Goal: Task Accomplishment & Management: Manage account settings

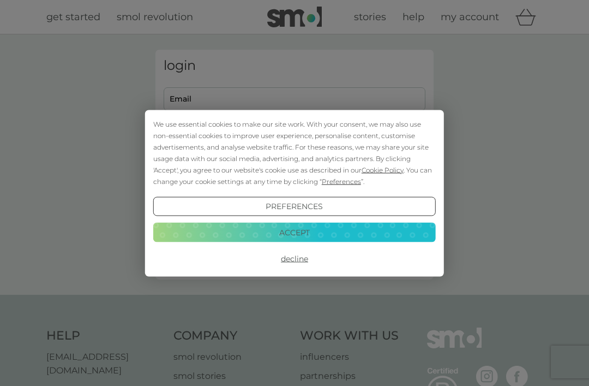
click at [251, 98] on div "We use essential cookies to make our site work. With your consent, we may also …" at bounding box center [294, 193] width 589 height 386
click at [313, 233] on button "Accept" at bounding box center [294, 233] width 283 height 20
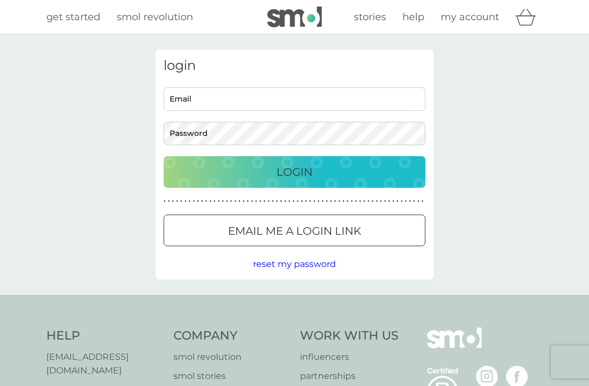
click at [208, 98] on input "Email" at bounding box center [295, 98] width 262 height 23
type input "pagardner@hotmail.co.uk"
click at [295, 171] on button "Login" at bounding box center [295, 172] width 262 height 32
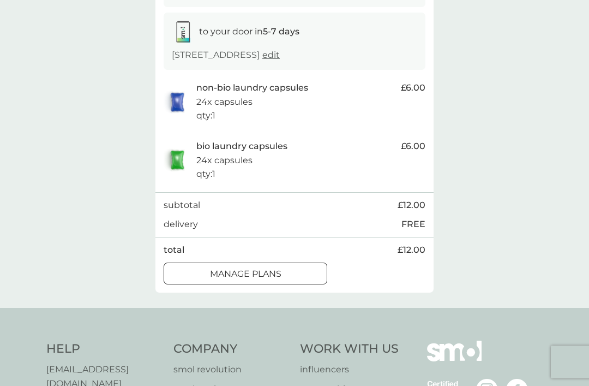
scroll to position [195, 0]
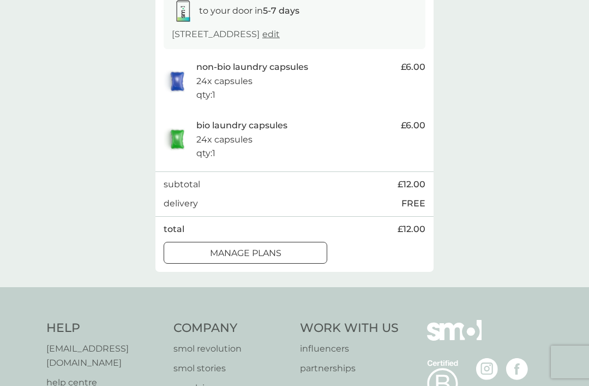
click at [253, 259] on div at bounding box center [245, 252] width 39 height 11
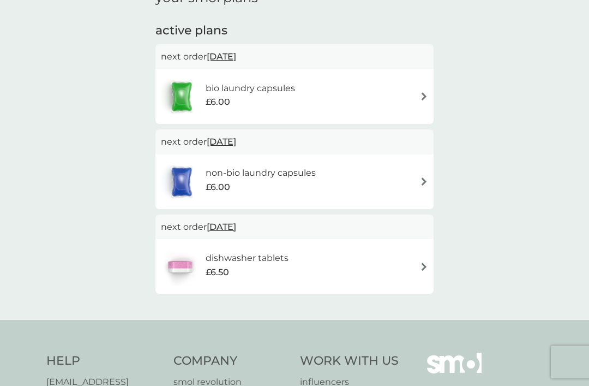
scroll to position [172, 0]
click at [422, 94] on img at bounding box center [424, 97] width 8 height 8
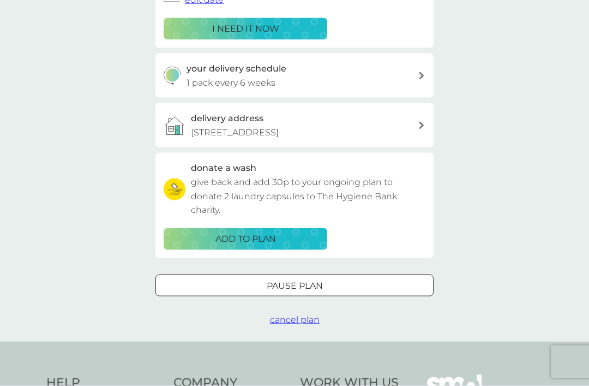
scroll to position [215, 0]
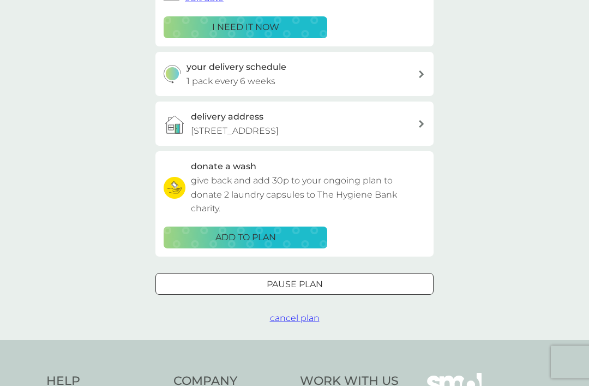
click at [423, 67] on div "your delivery schedule 1 pack every 6 weeks" at bounding box center [294, 74] width 278 height 44
select select "42"
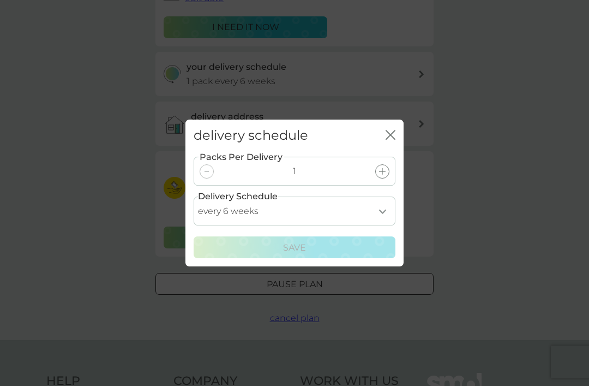
click at [390, 224] on select "every 1 week every 2 weeks every 3 weeks every 4 weeks every 5 weeks every 6 we…" at bounding box center [295, 210] width 202 height 29
click at [393, 140] on icon "close" at bounding box center [391, 135] width 10 height 10
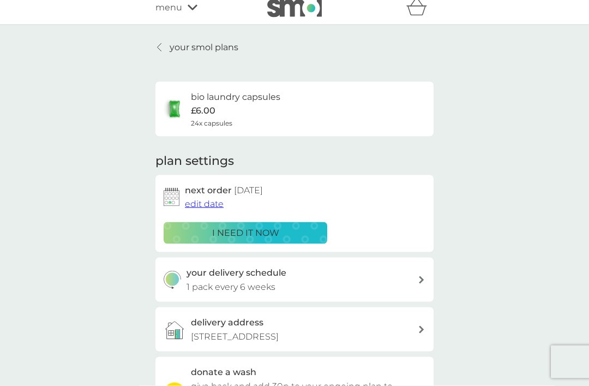
scroll to position [0, 0]
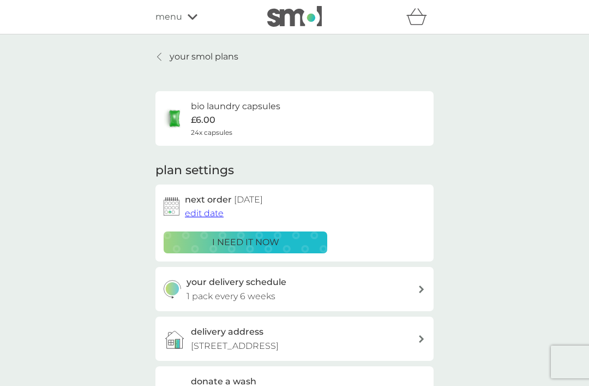
click at [203, 214] on span "edit date" at bounding box center [204, 213] width 39 height 10
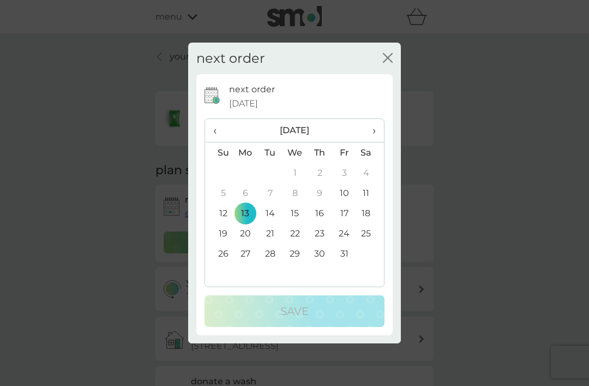
click at [377, 128] on th "›" at bounding box center [370, 130] width 27 height 23
click at [253, 254] on td "24" at bounding box center [245, 253] width 25 height 20
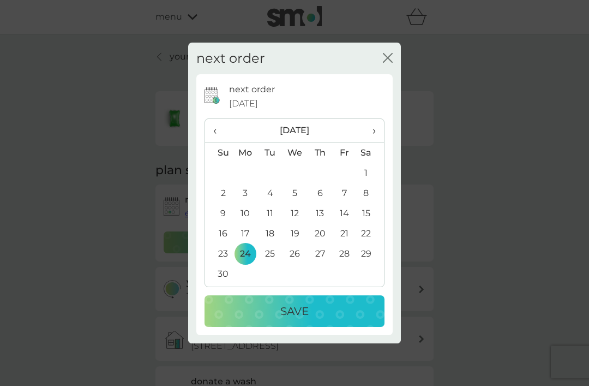
click at [286, 308] on p "Save" at bounding box center [294, 310] width 28 height 17
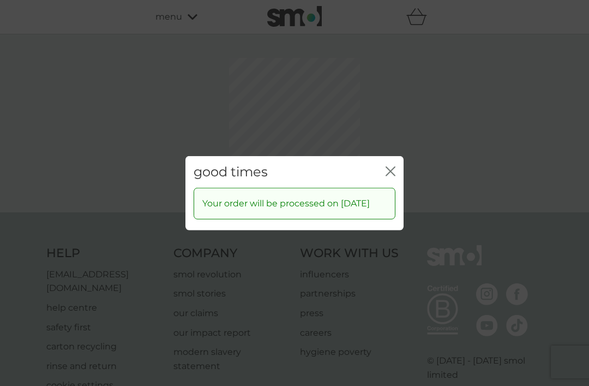
click at [387, 121] on div "good times close Your order will be processed on [DATE]" at bounding box center [294, 193] width 589 height 386
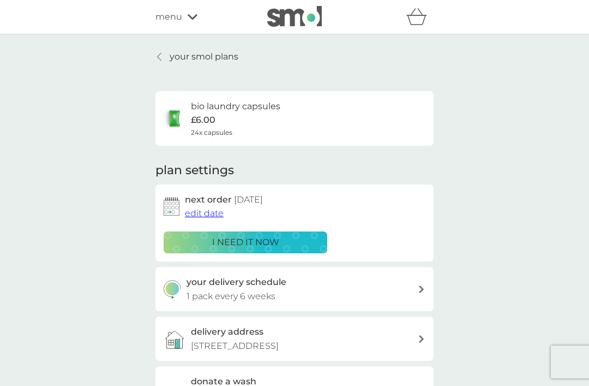
click at [200, 59] on p "your smol plans" at bounding box center [204, 57] width 69 height 14
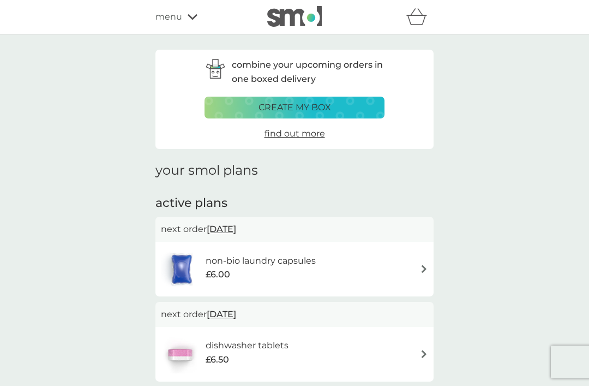
click at [426, 265] on img at bounding box center [424, 269] width 8 height 8
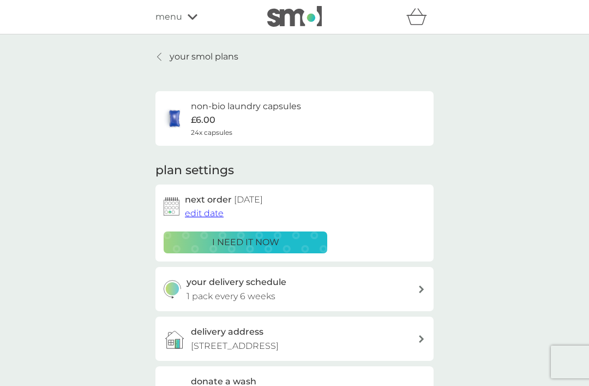
click at [206, 209] on span "edit date" at bounding box center [204, 213] width 39 height 10
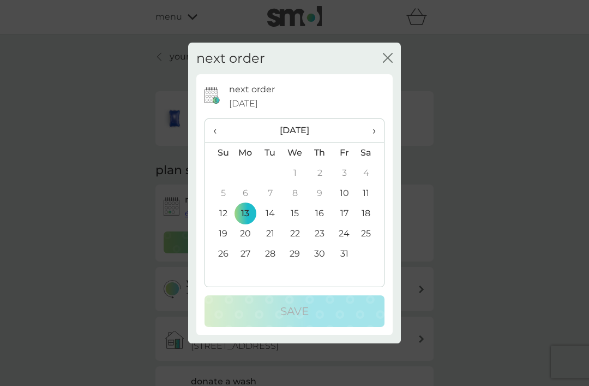
click at [374, 129] on span "›" at bounding box center [370, 130] width 11 height 23
click at [252, 254] on td "24" at bounding box center [245, 253] width 25 height 20
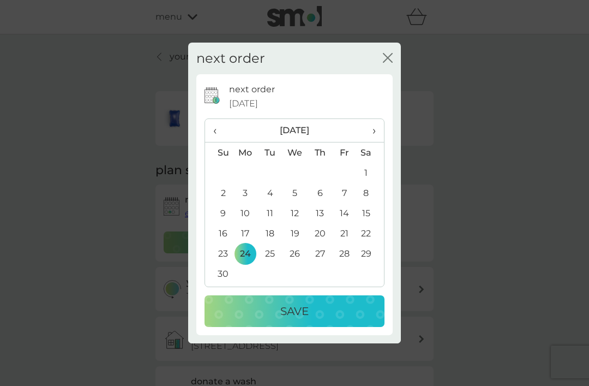
click at [295, 300] on button "Save" at bounding box center [295, 311] width 180 height 32
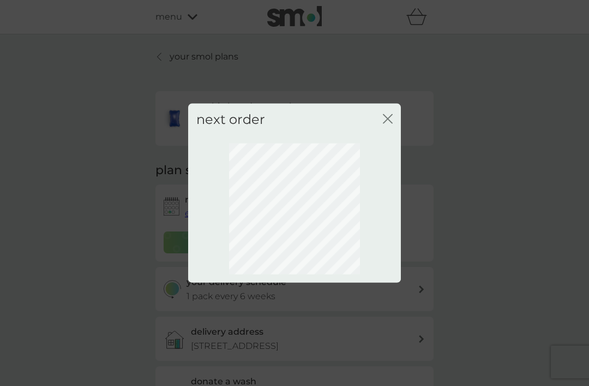
click at [391, 115] on icon "close" at bounding box center [390, 118] width 4 height 9
click at [389, 120] on icon "close" at bounding box center [390, 118] width 4 height 9
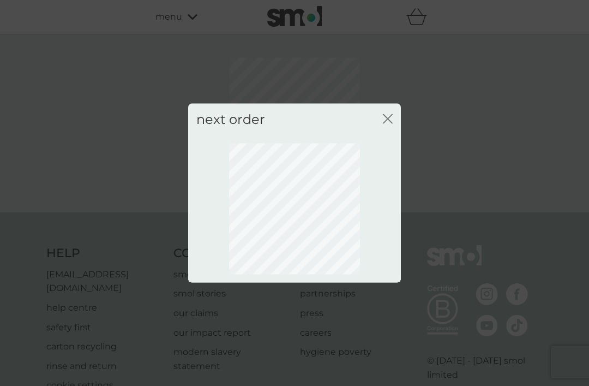
click at [392, 122] on icon "close" at bounding box center [388, 118] width 10 height 10
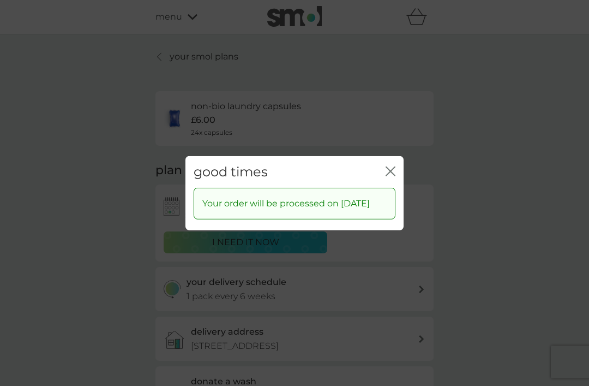
click at [395, 166] on icon "close" at bounding box center [391, 171] width 10 height 10
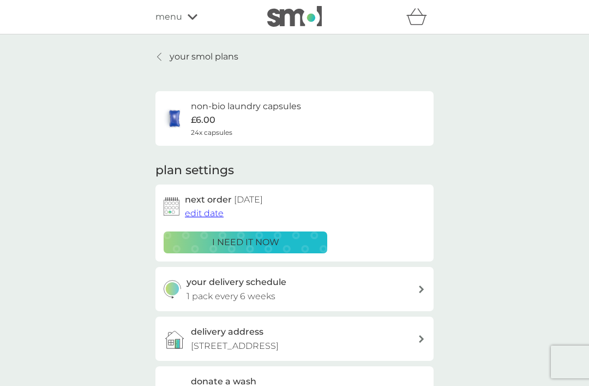
click at [196, 61] on p "your smol plans" at bounding box center [204, 57] width 69 height 14
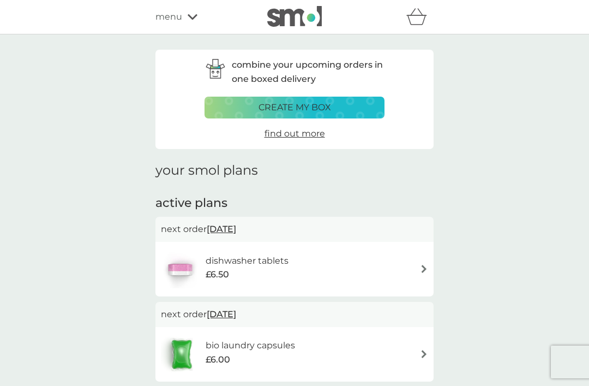
click at [231, 267] on div "£6.50" at bounding box center [247, 274] width 83 height 14
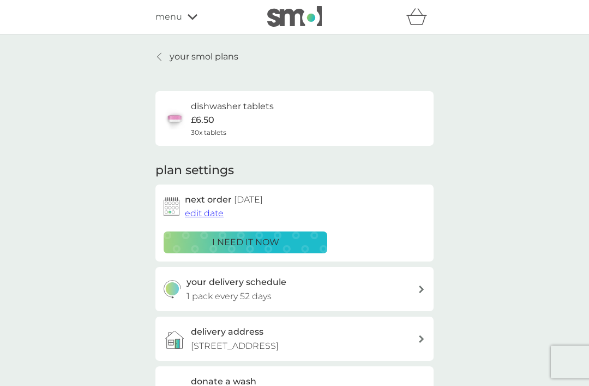
click at [206, 210] on span "edit date" at bounding box center [204, 213] width 39 height 10
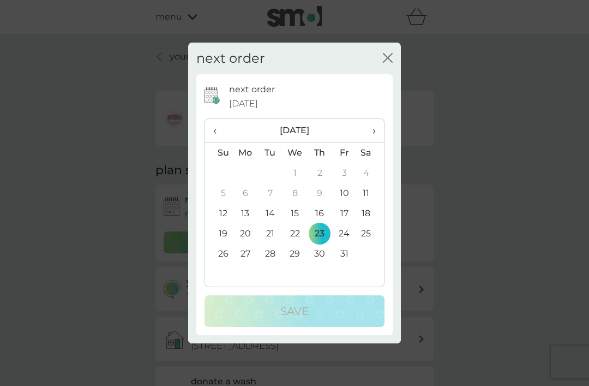
click at [378, 131] on th "›" at bounding box center [370, 130] width 27 height 23
click at [252, 253] on td "24" at bounding box center [245, 253] width 25 height 20
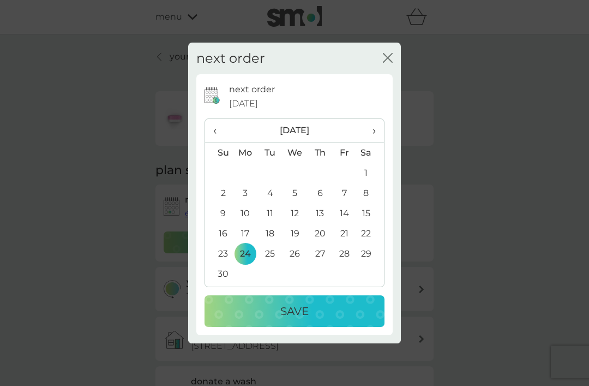
click at [288, 304] on p "Save" at bounding box center [294, 310] width 28 height 17
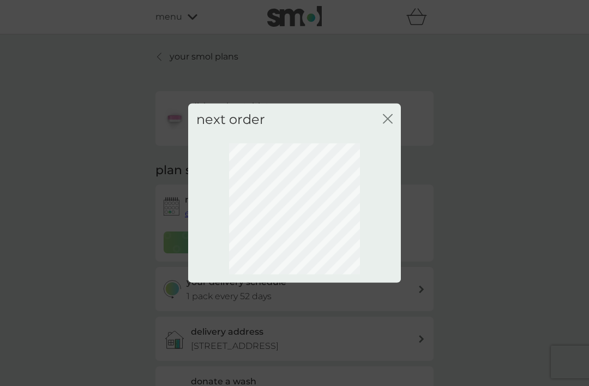
click at [387, 117] on icon "close" at bounding box center [388, 118] width 10 height 10
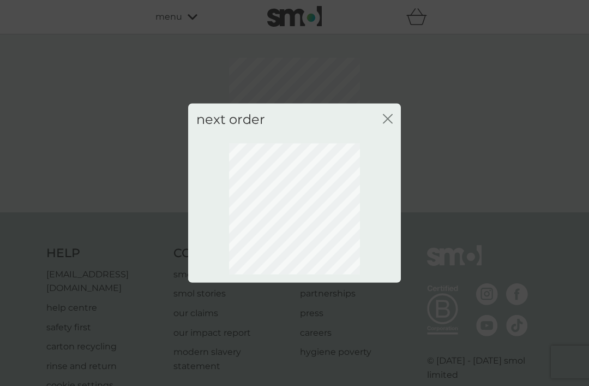
click at [391, 116] on icon "close" at bounding box center [390, 118] width 4 height 9
click at [391, 117] on icon "close" at bounding box center [388, 118] width 10 height 10
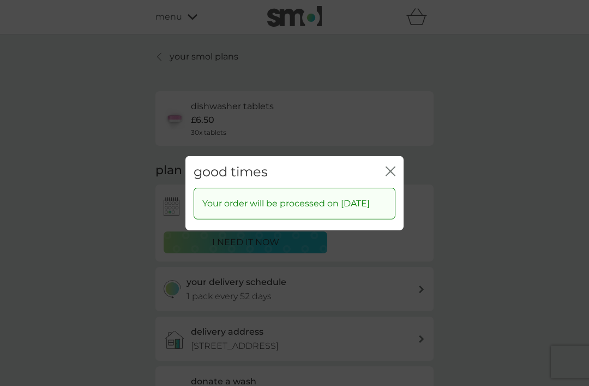
click at [392, 166] on icon "close" at bounding box center [391, 171] width 10 height 10
